Goal: Transaction & Acquisition: Purchase product/service

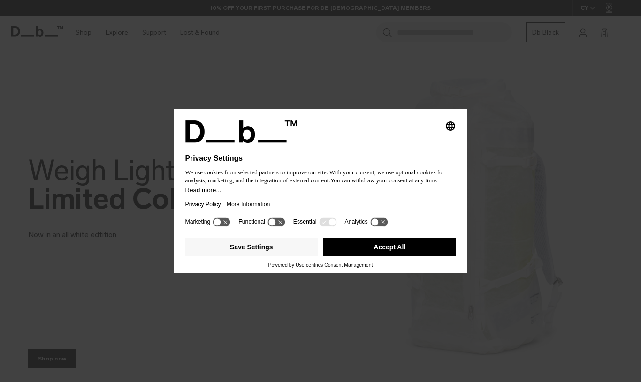
click at [387, 248] on button "Accept All" at bounding box center [389, 247] width 133 height 19
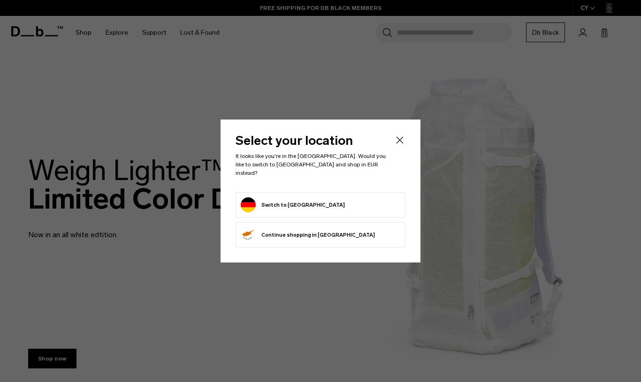
click at [278, 201] on button "Switch to [GEOGRAPHIC_DATA]" at bounding box center [293, 205] width 104 height 15
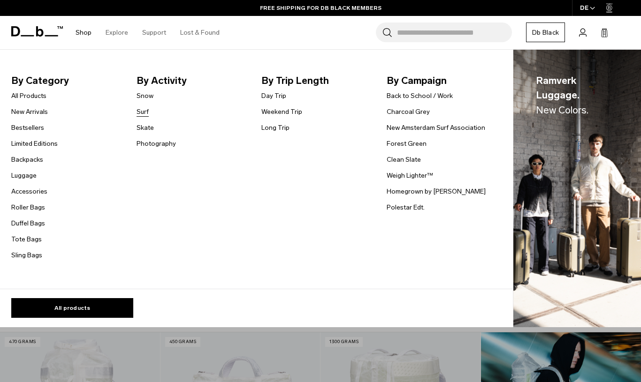
click at [146, 108] on link "Surf" at bounding box center [143, 112] width 12 height 10
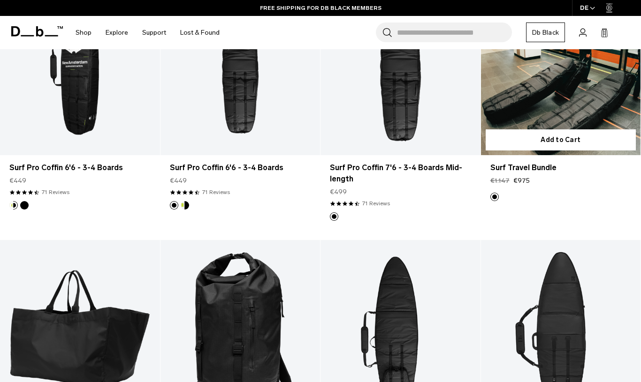
scroll to position [217, 0]
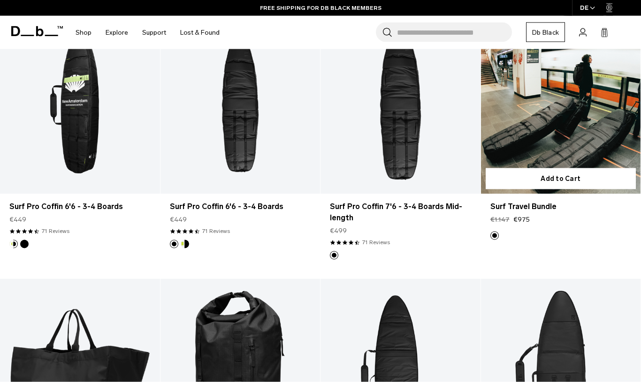
click at [550, 137] on link "Surf Travel Bundle" at bounding box center [561, 105] width 160 height 177
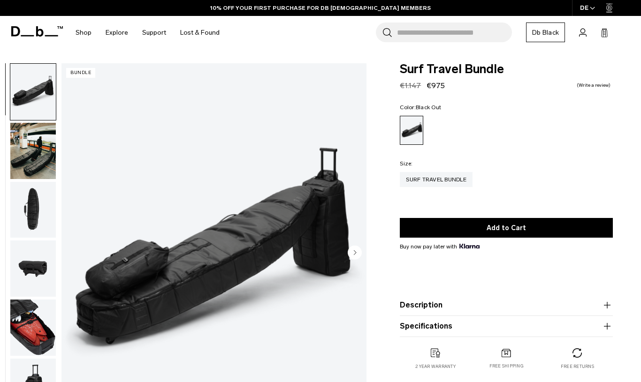
click at [357, 253] on circle "Next slide" at bounding box center [355, 253] width 14 height 14
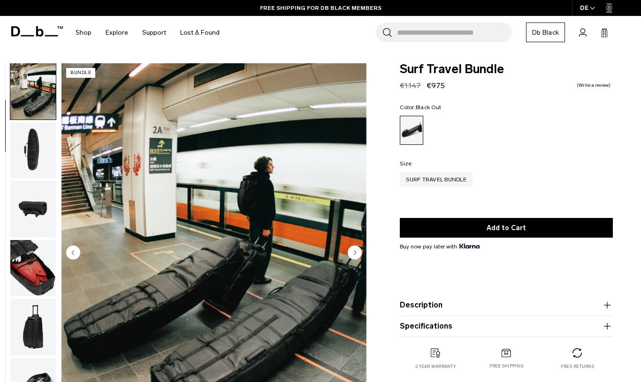
click at [357, 253] on circle "Next slide" at bounding box center [355, 253] width 14 height 14
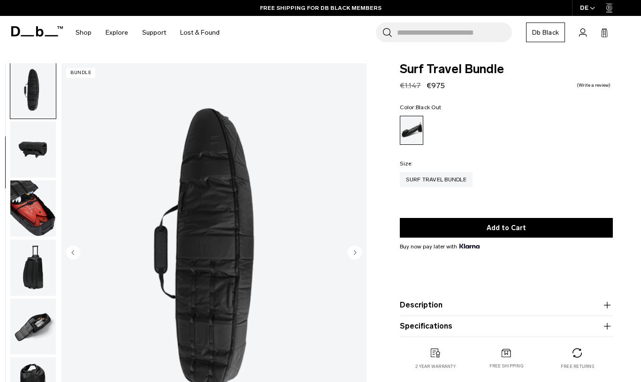
scroll to position [119, 0]
click at [37, 215] on img "button" at bounding box center [33, 209] width 46 height 56
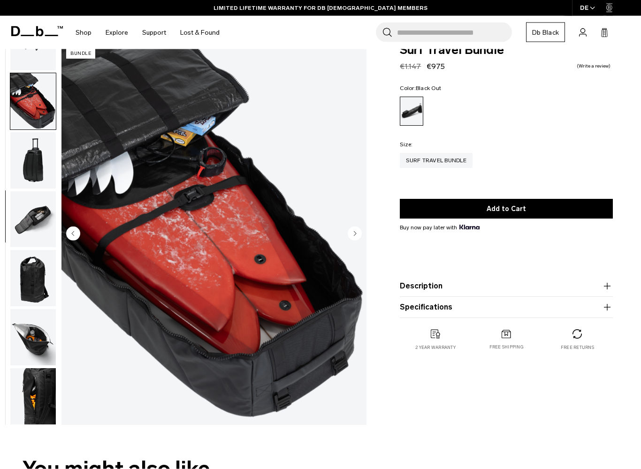
scroll to position [19, 0]
click at [39, 213] on img "button" at bounding box center [33, 219] width 46 height 56
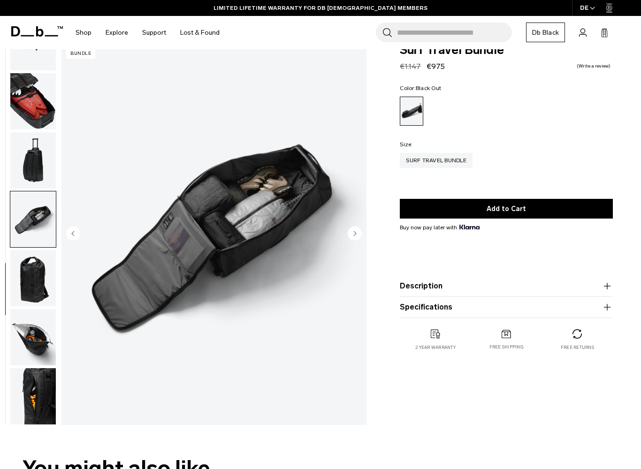
click at [30, 278] on img "button" at bounding box center [33, 278] width 46 height 56
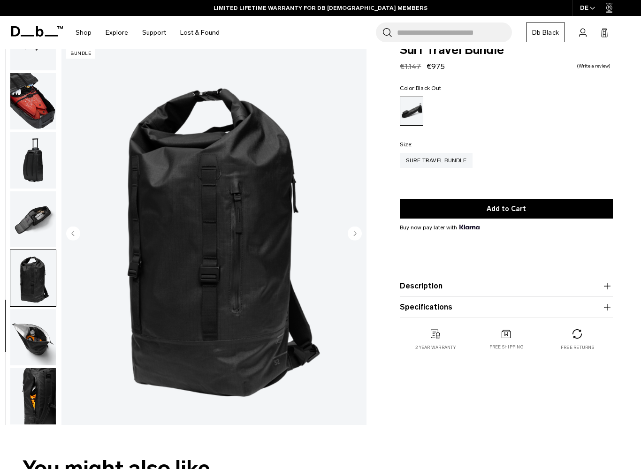
click at [11, 332] on img "button" at bounding box center [33, 337] width 46 height 56
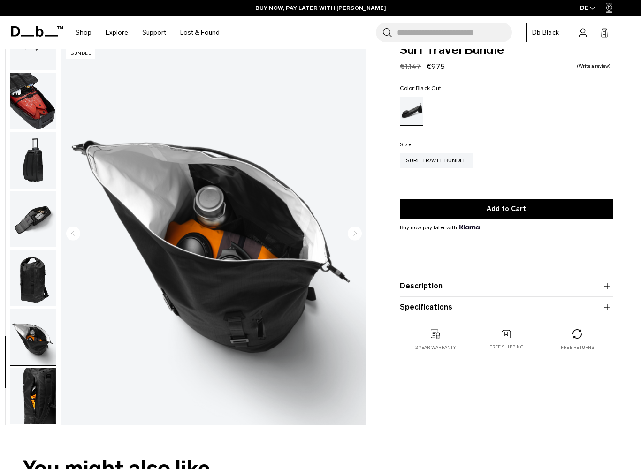
click at [605, 292] on icon "button" at bounding box center [606, 286] width 11 height 11
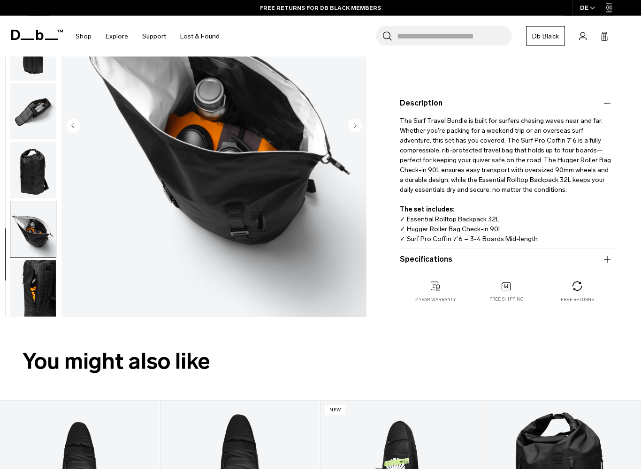
scroll to position [202, 0]
click at [608, 259] on icon "button" at bounding box center [606, 259] width 11 height 11
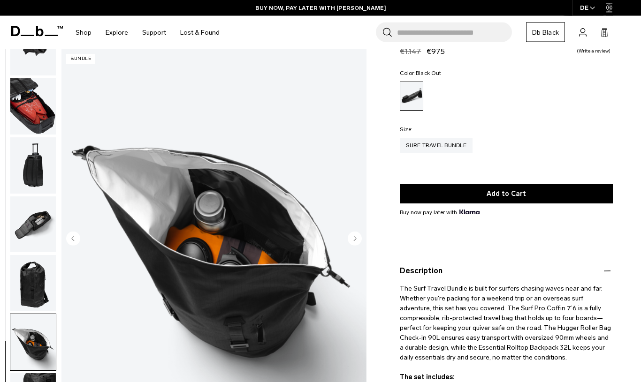
scroll to position [34, 0]
